Goal: Use online tool/utility: Utilize a website feature to perform a specific function

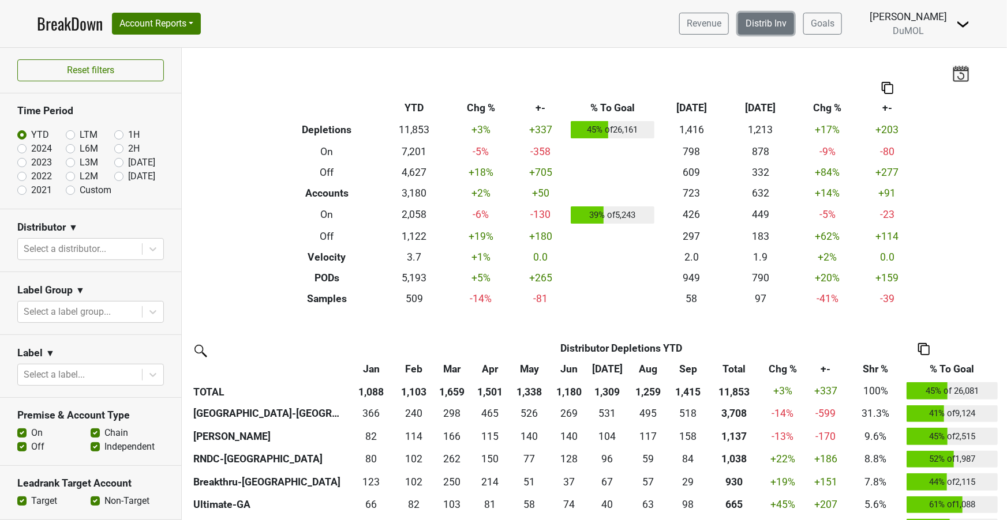
click at [771, 22] on link "Distrib Inv" at bounding box center [766, 24] width 56 height 22
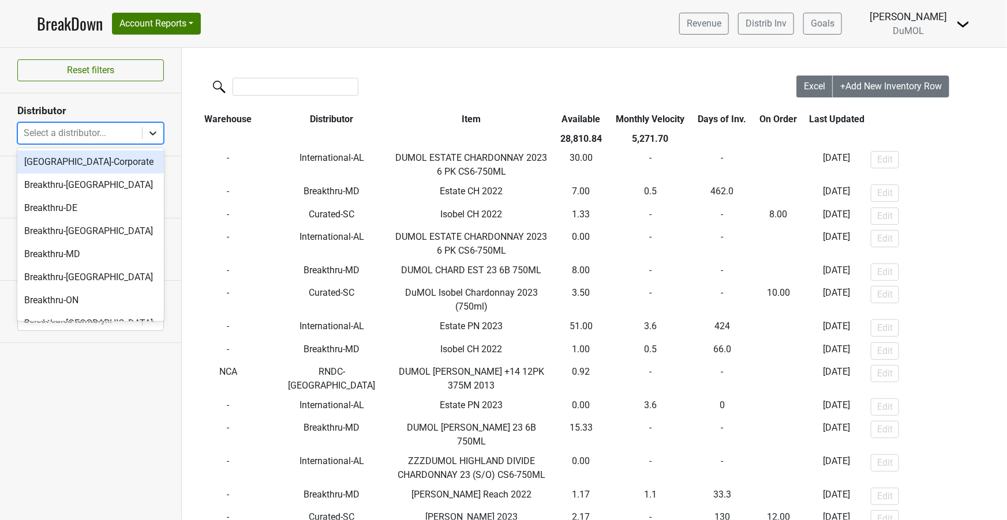
click at [149, 134] on icon at bounding box center [153, 134] width 12 height 12
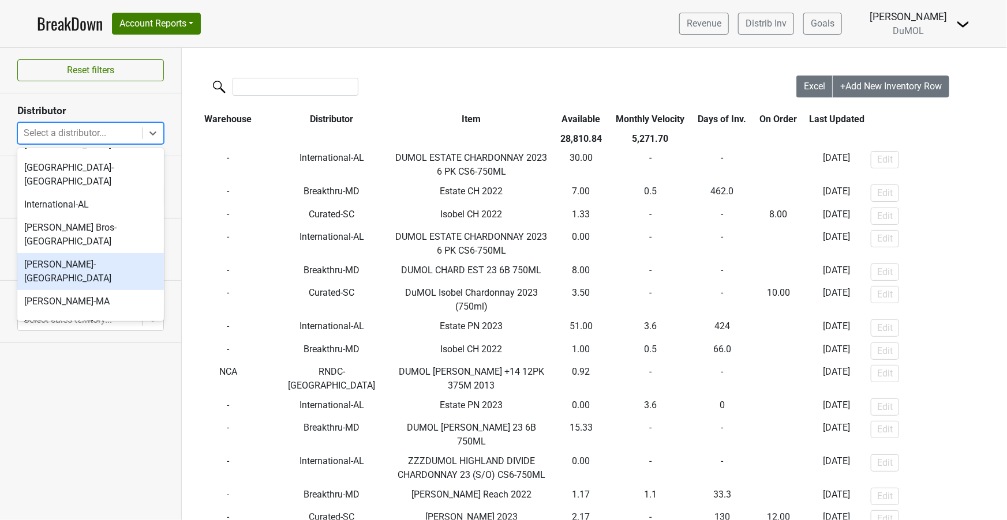
scroll to position [304, 0]
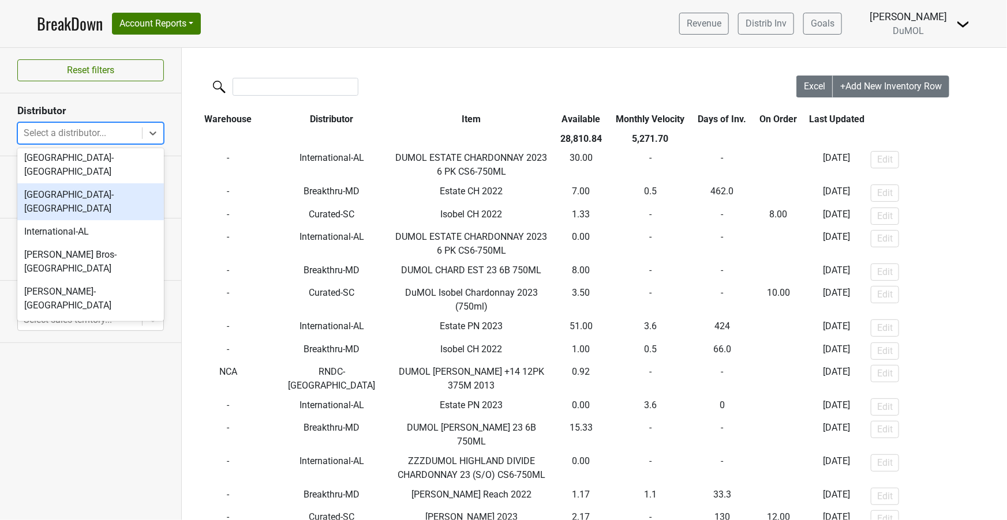
click at [53, 183] on div "[GEOGRAPHIC_DATA]-[GEOGRAPHIC_DATA]" at bounding box center [90, 201] width 147 height 37
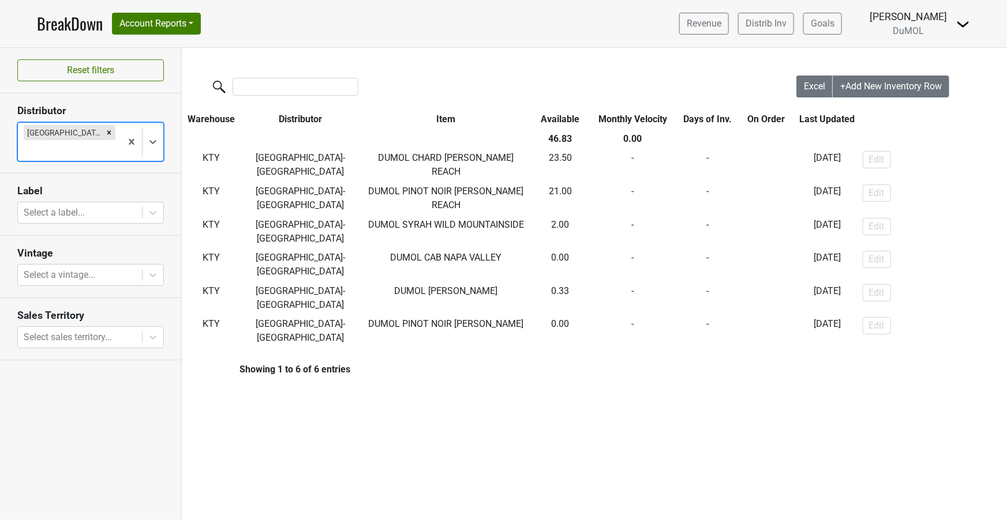
click at [57, 20] on link "BreakDown" at bounding box center [70, 24] width 66 height 24
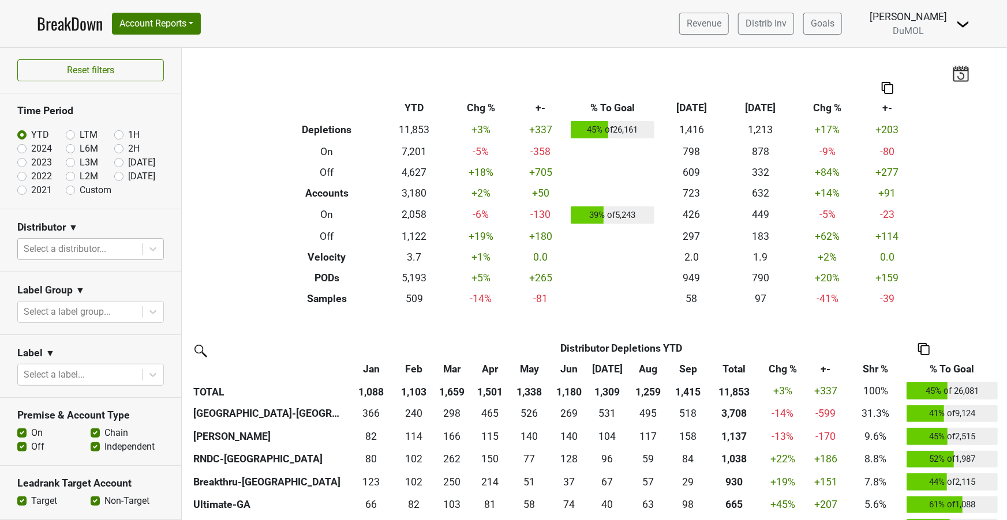
click at [138, 245] on div "Select a distributor..." at bounding box center [80, 249] width 124 height 21
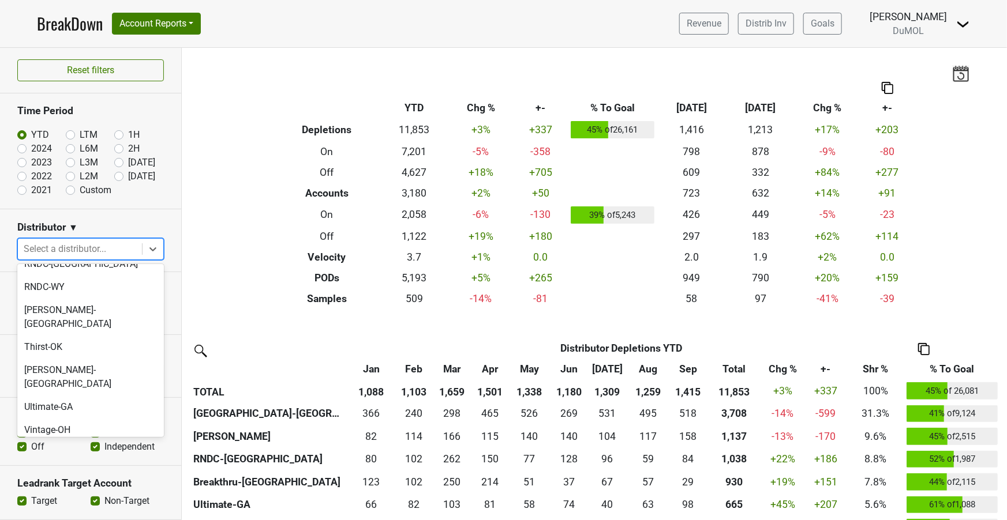
scroll to position [1091, 0]
click at [36, 509] on div "[PERSON_NAME]" at bounding box center [90, 520] width 147 height 23
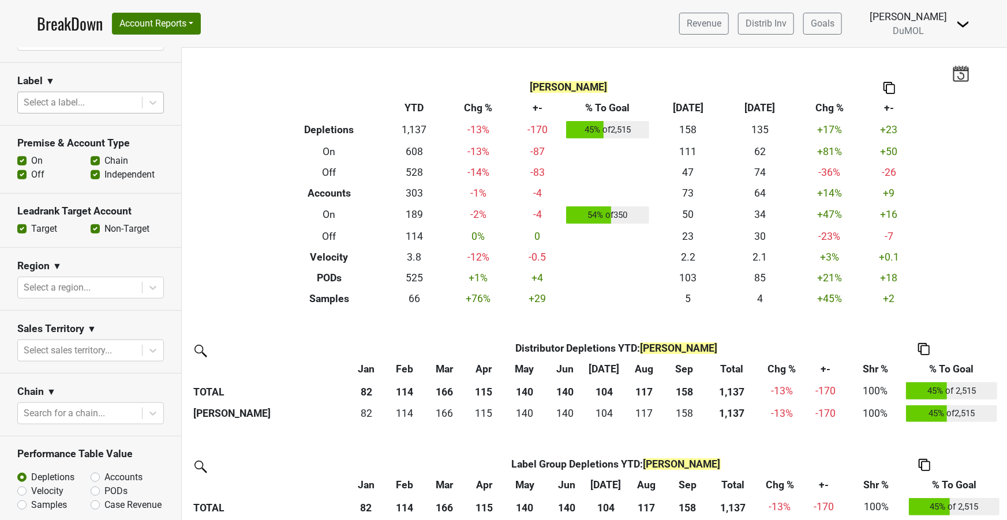
scroll to position [454, 0]
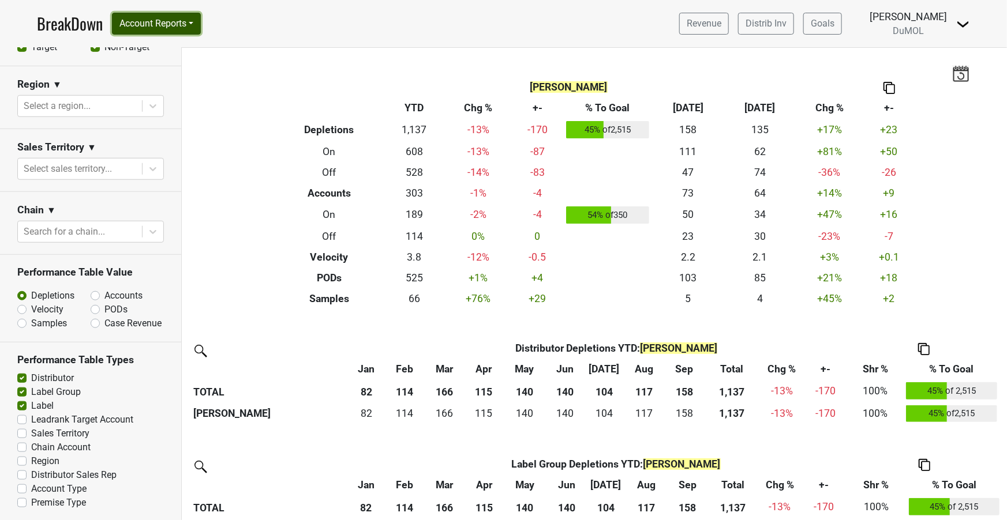
click at [164, 24] on button "Account Reports" at bounding box center [156, 24] width 89 height 22
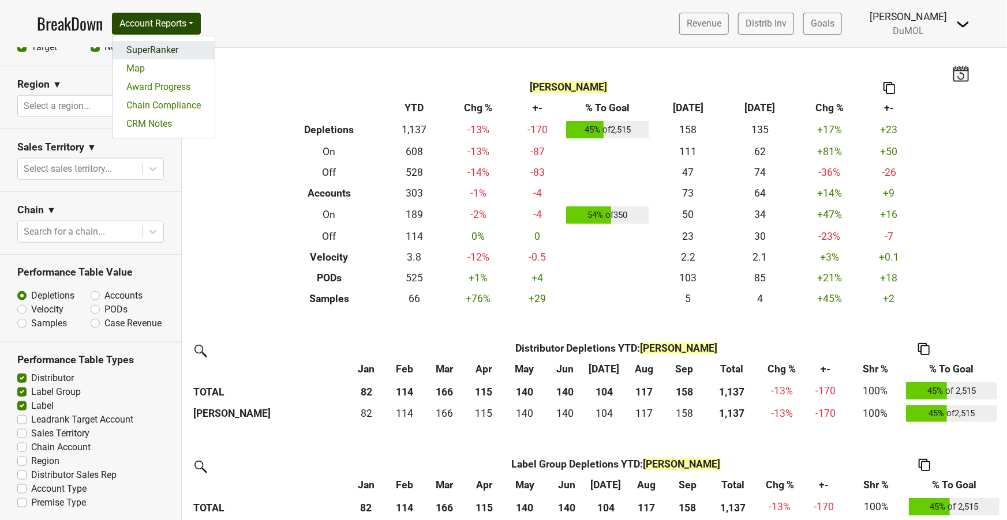
click at [155, 48] on link "SuperRanker" at bounding box center [164, 50] width 102 height 18
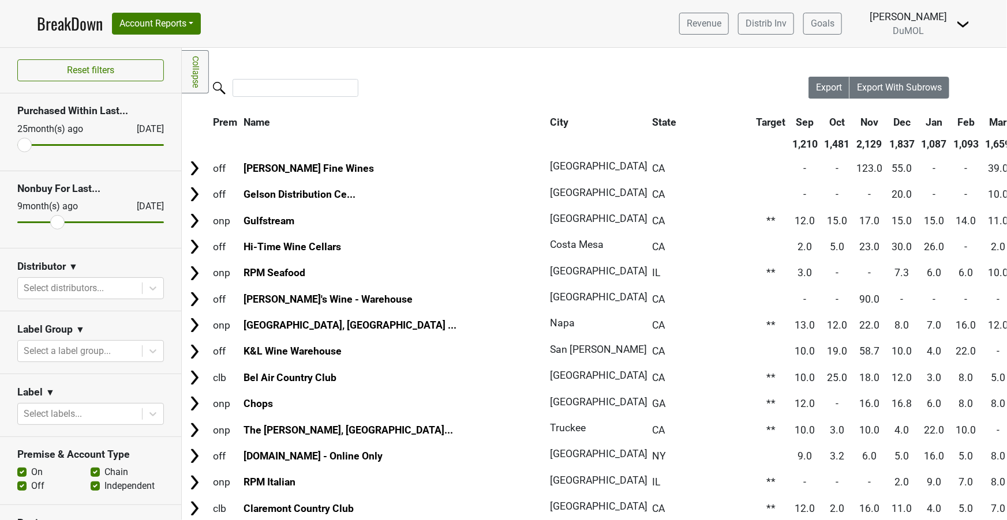
drag, startPoint x: 156, startPoint y: 222, endPoint x: 57, endPoint y: 224, distance: 99.3
type input "9"
click at [57, 223] on input "range" at bounding box center [90, 223] width 147 height 2
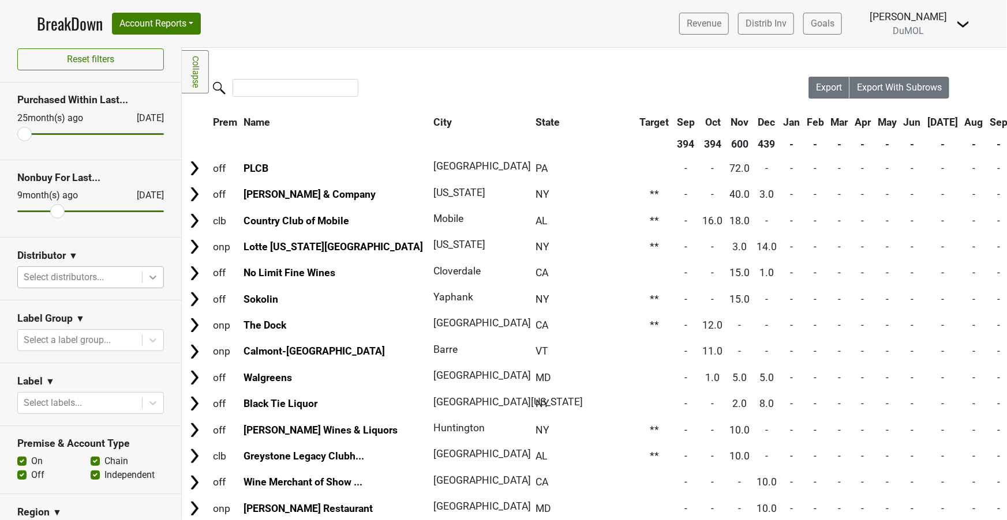
scroll to position [13, 0]
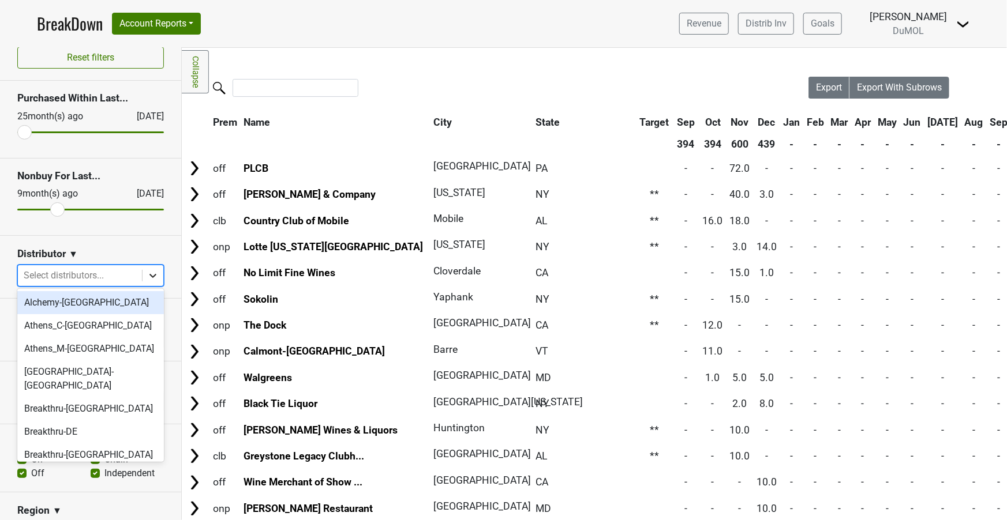
click at [158, 275] on icon at bounding box center [153, 276] width 12 height 12
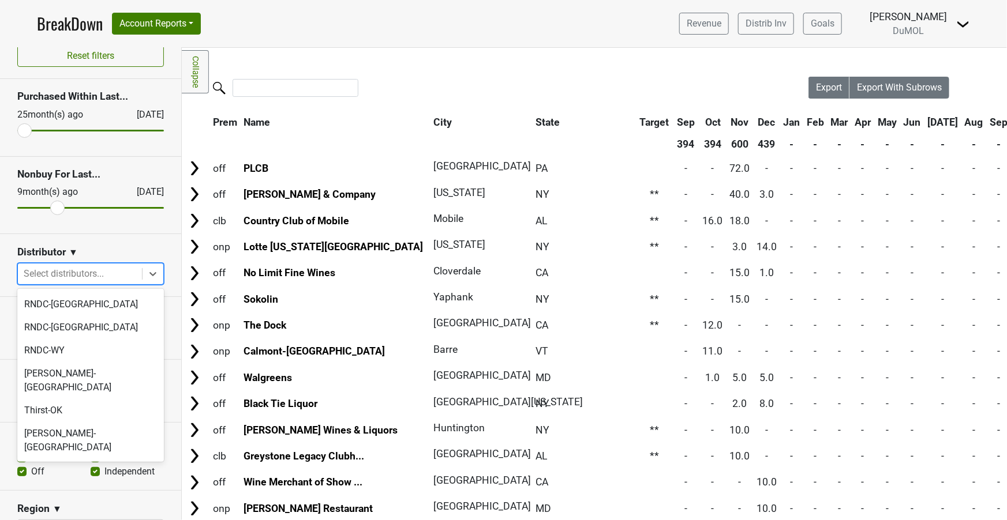
scroll to position [1100, 0]
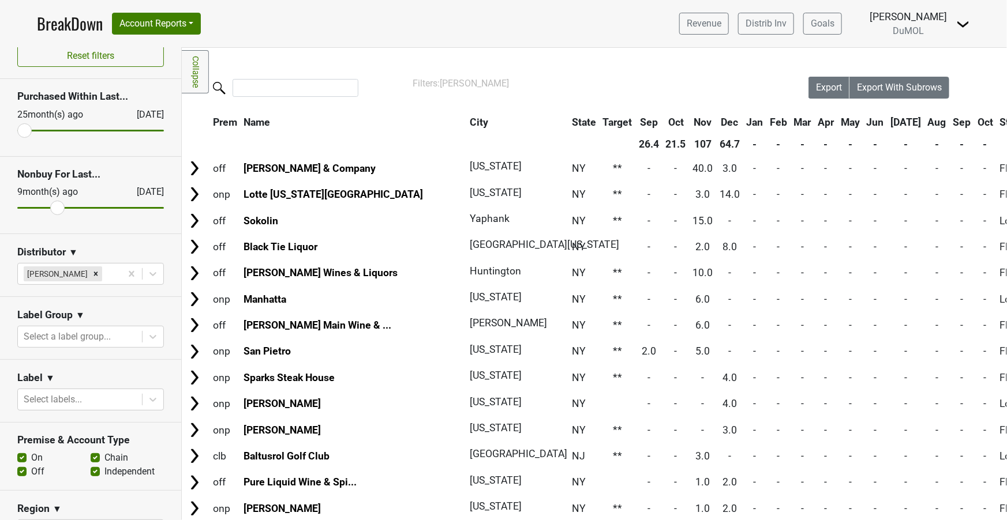
click at [31, 471] on label "Off" at bounding box center [37, 472] width 13 height 14
click at [20, 471] on input "Off" at bounding box center [21, 471] width 9 height 12
checkbox input "false"
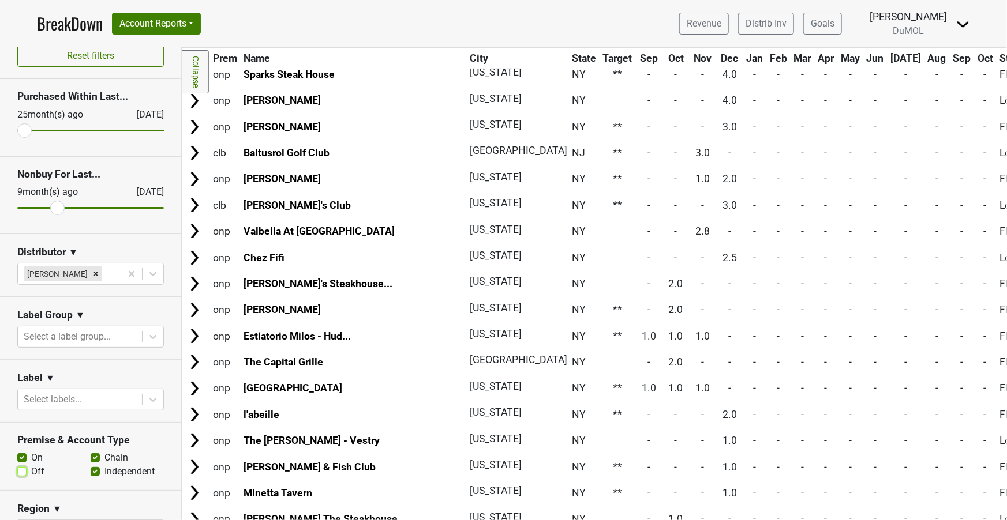
scroll to position [0, 0]
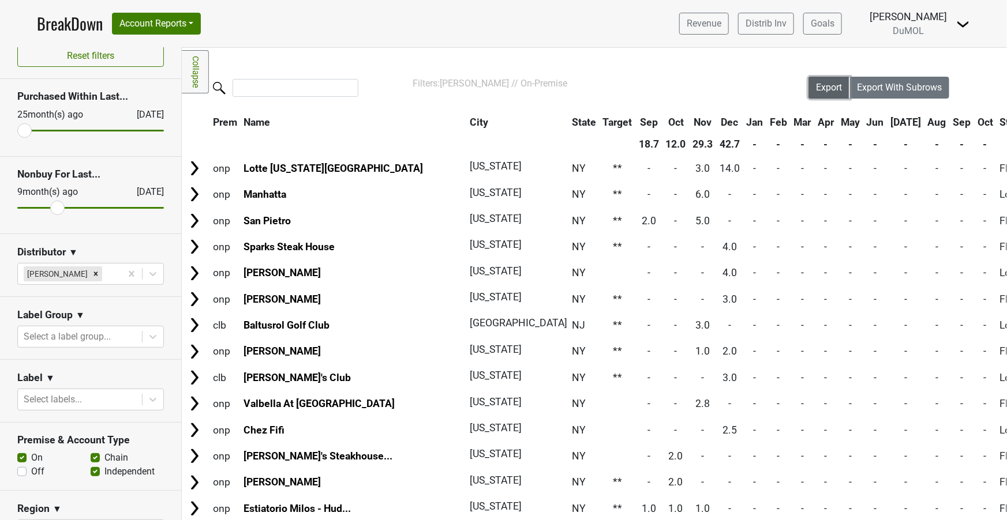
click at [826, 84] on span "Export" at bounding box center [829, 87] width 26 height 11
click at [78, 27] on link "BreakDown" at bounding box center [70, 24] width 66 height 24
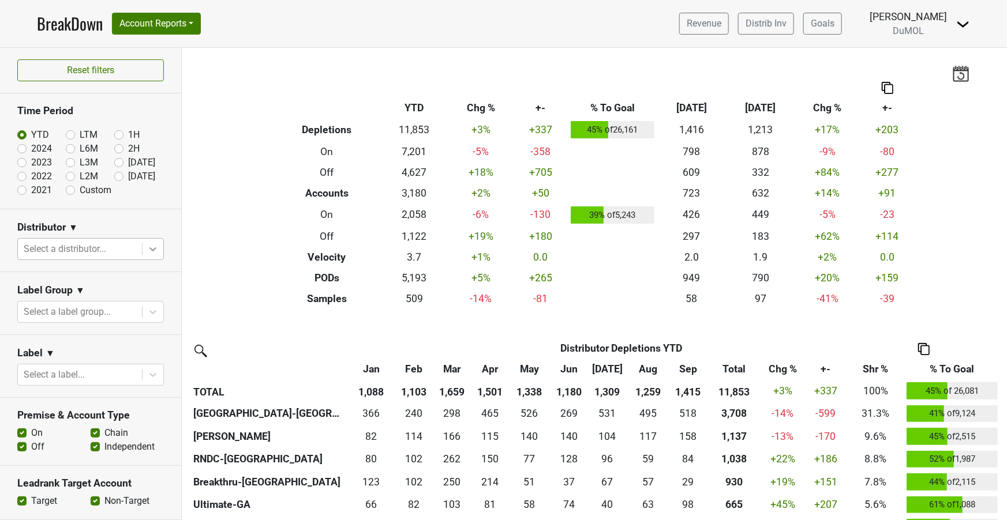
click at [147, 249] on icon at bounding box center [153, 249] width 12 height 12
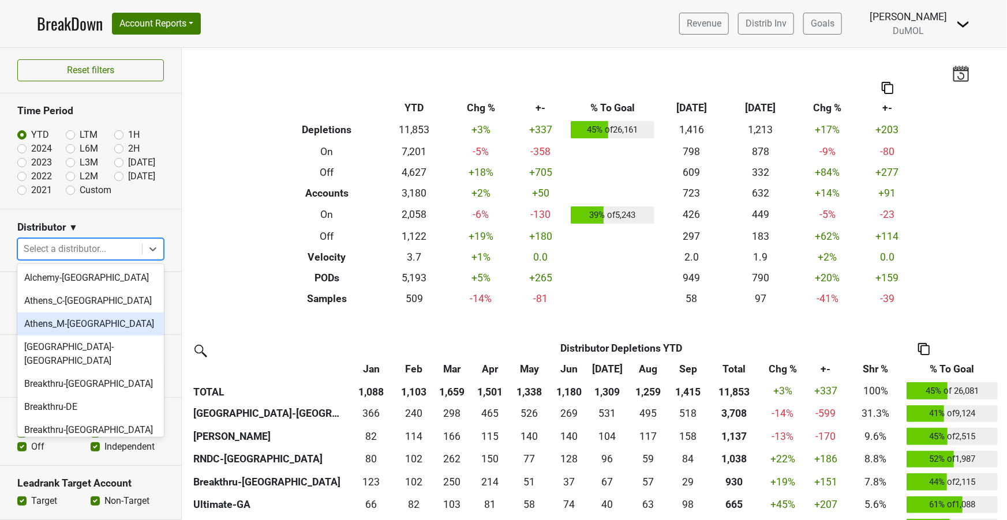
scroll to position [1100, 0]
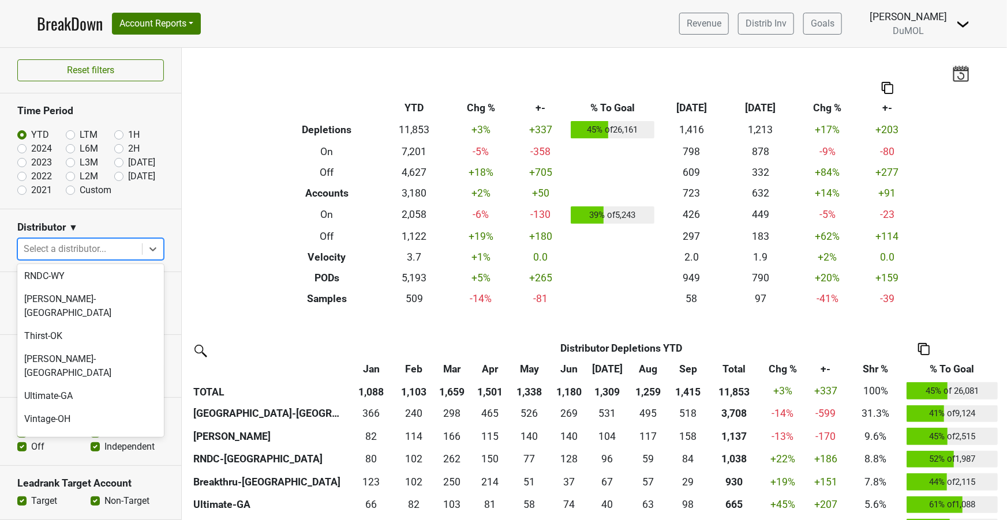
click at [57, 500] on div "[PERSON_NAME]" at bounding box center [90, 511] width 147 height 23
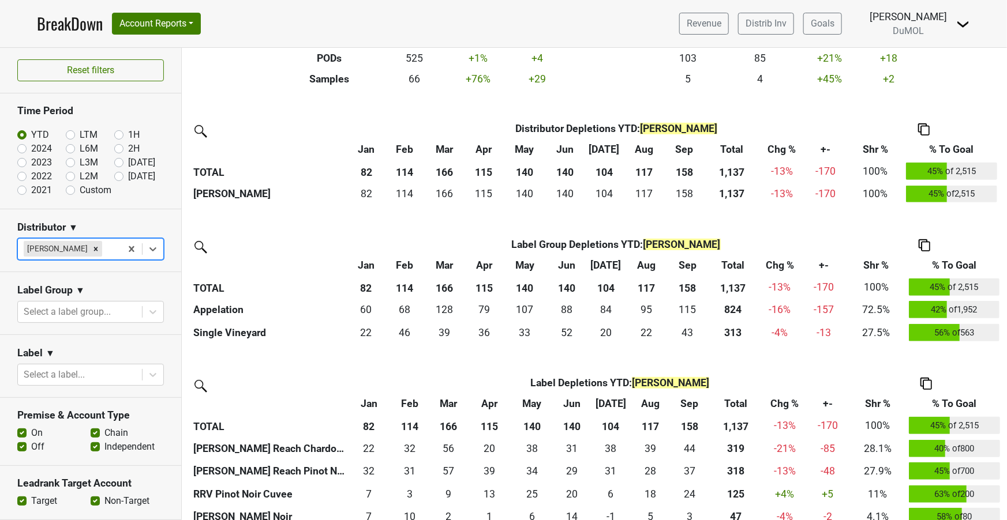
scroll to position [0, 0]
